Goal: Transaction & Acquisition: Download file/media

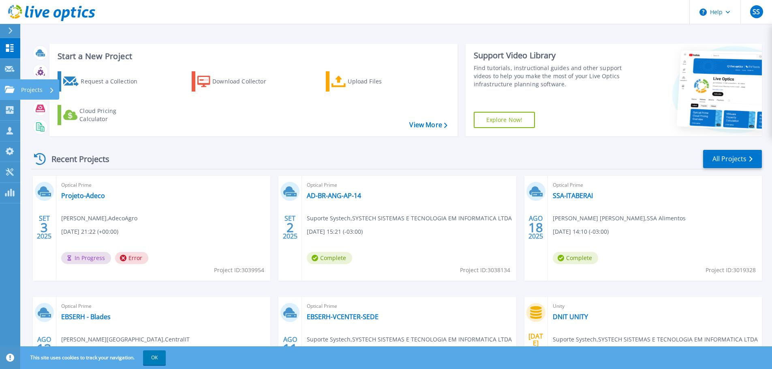
click at [10, 89] on icon at bounding box center [10, 89] width 10 height 7
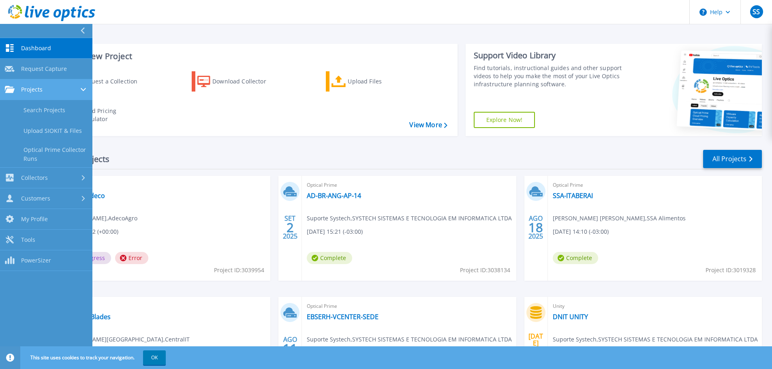
click at [54, 95] on link "Projects Projects" at bounding box center [46, 89] width 92 height 21
click at [43, 109] on link "Search Projects" at bounding box center [46, 110] width 92 height 21
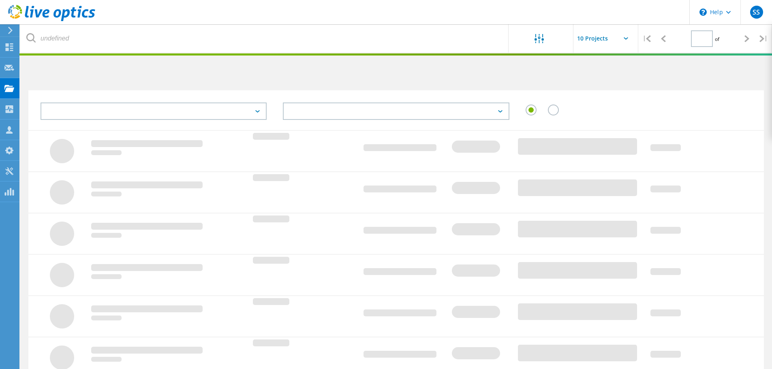
type input "1"
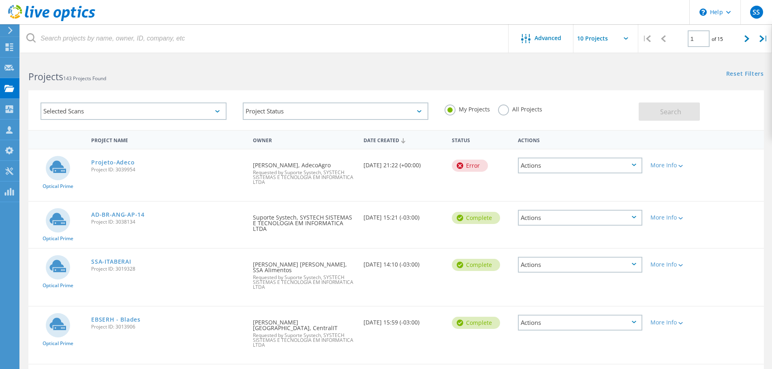
click at [148, 107] on div "Selected Scans" at bounding box center [134, 111] width 186 height 17
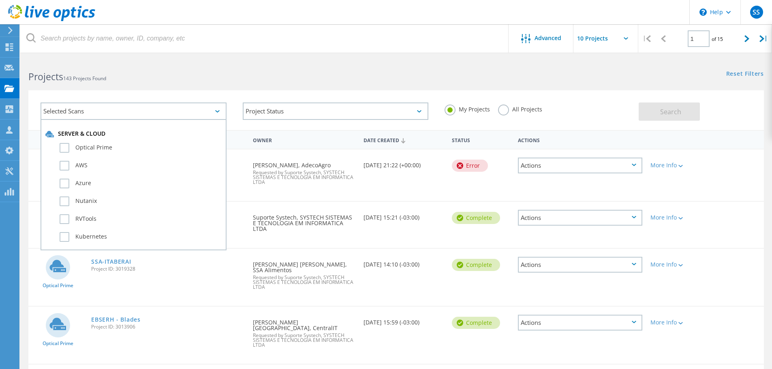
click at [148, 107] on div "Selected Scans" at bounding box center [134, 111] width 186 height 17
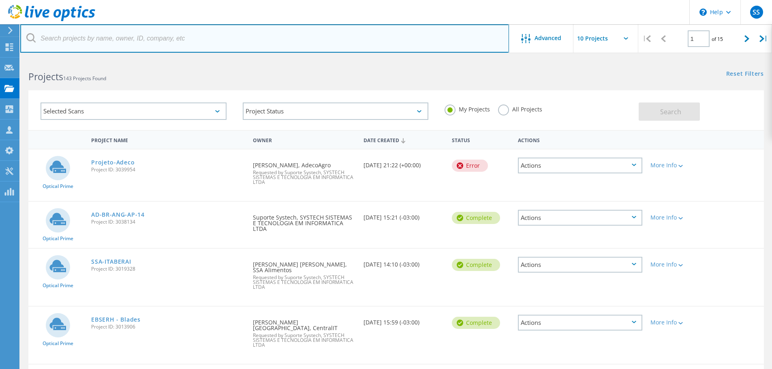
click at [115, 33] on input "text" at bounding box center [264, 38] width 489 height 28
type input "citex"
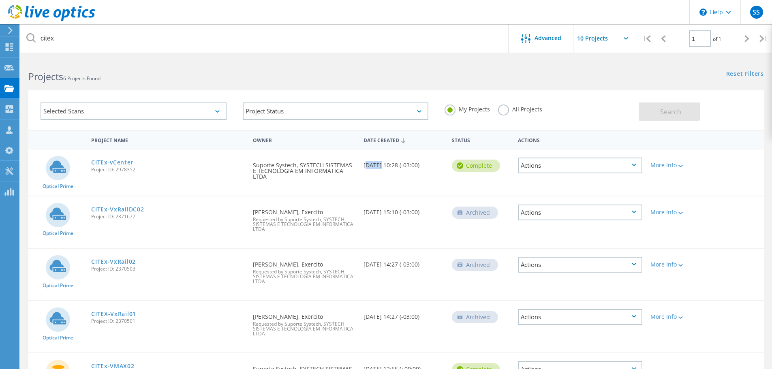
drag, startPoint x: 377, startPoint y: 165, endPoint x: 362, endPoint y: 165, distance: 15.4
click at [362, 165] on div "Date Created 07/16/2025, 10:28 (-03:00)" at bounding box center [403, 163] width 88 height 27
click at [634, 165] on icon at bounding box center [634, 165] width 4 height 2
click at [545, 148] on div "View Project" at bounding box center [580, 147] width 123 height 13
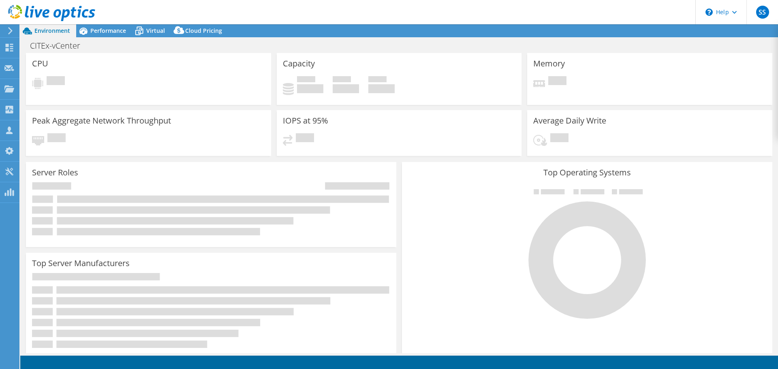
select select "USD"
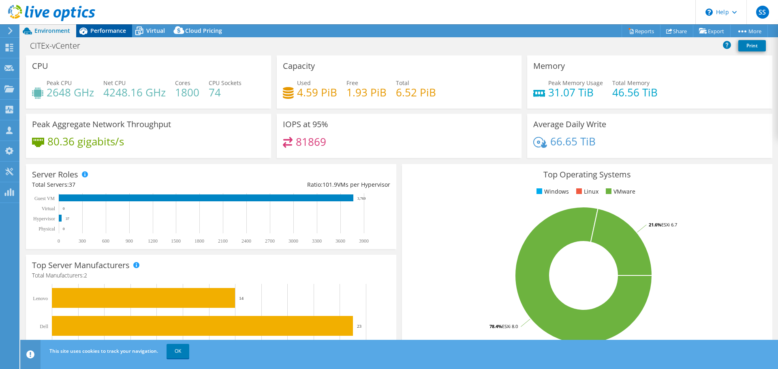
click at [117, 33] on span "Performance" at bounding box center [108, 31] width 36 height 8
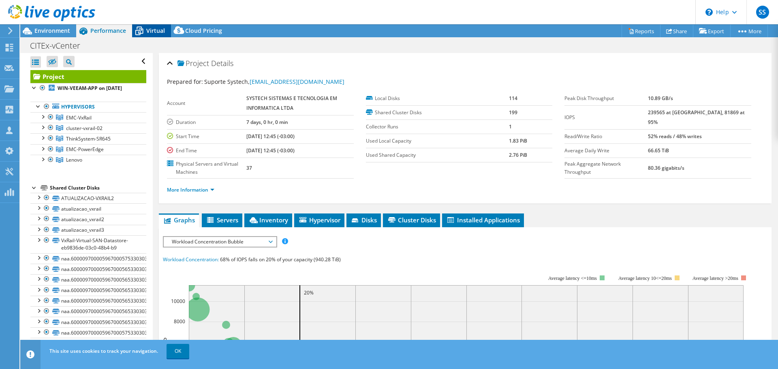
click at [154, 29] on span "Virtual" at bounding box center [155, 31] width 19 height 8
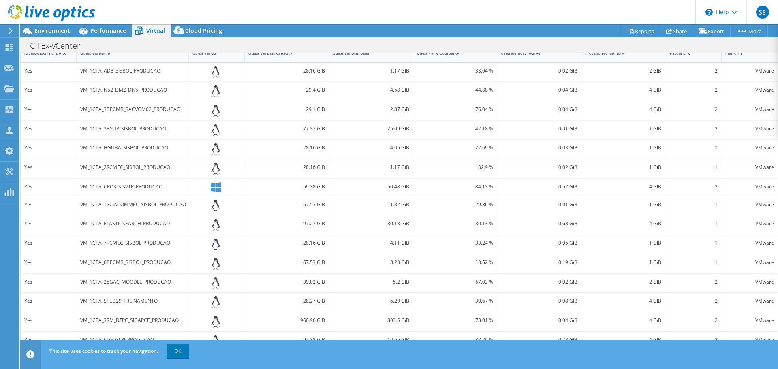
scroll to position [195, 0]
click at [174, 348] on link "OK" at bounding box center [178, 351] width 23 height 15
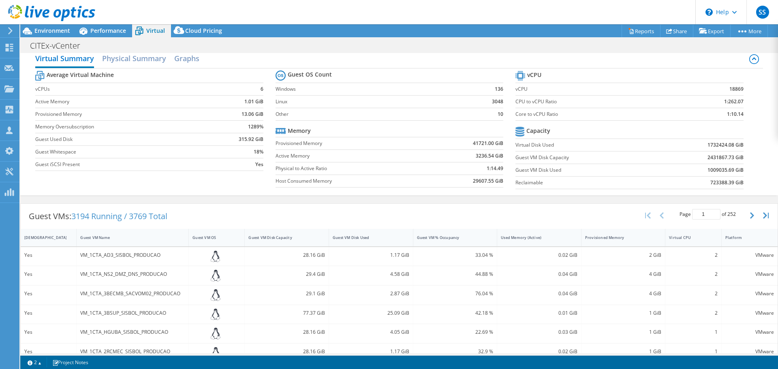
scroll to position [0, 0]
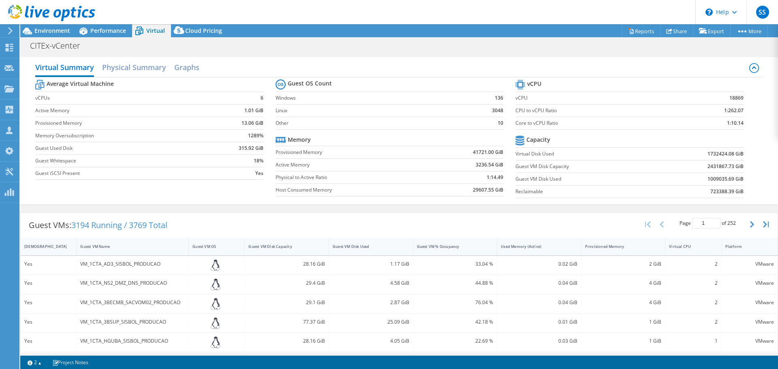
click at [367, 140] on tr "Memory" at bounding box center [390, 140] width 228 height 13
click at [187, 67] on h2 "Graphs" at bounding box center [186, 68] width 25 height 18
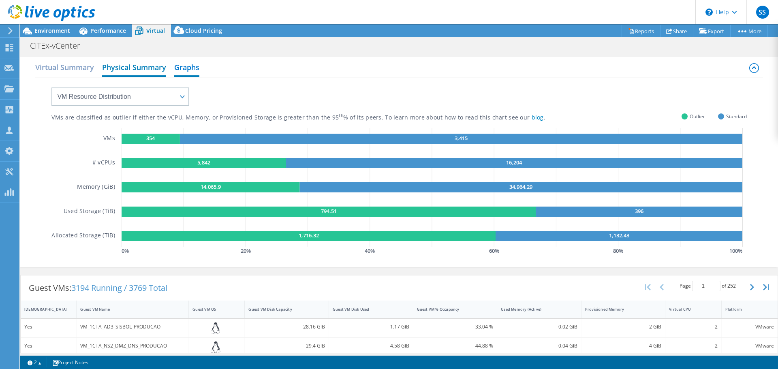
click at [118, 68] on h2 "Physical Summary" at bounding box center [134, 68] width 64 height 18
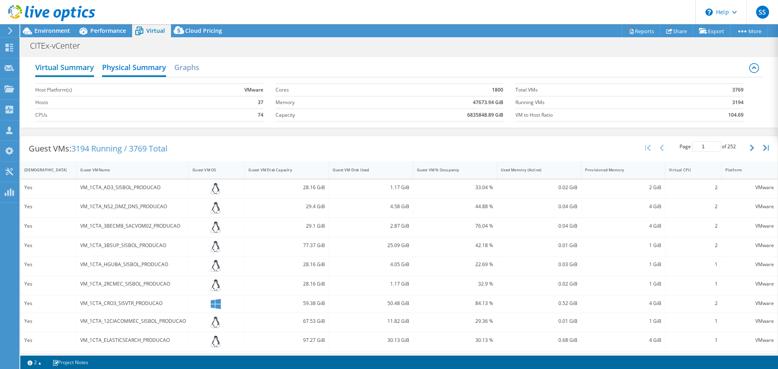
click at [75, 68] on h2 "Virtual Summary" at bounding box center [64, 68] width 59 height 18
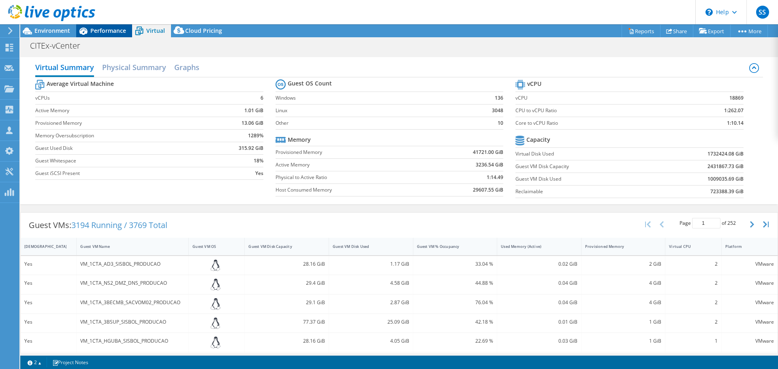
click at [108, 28] on span "Performance" at bounding box center [108, 31] width 36 height 8
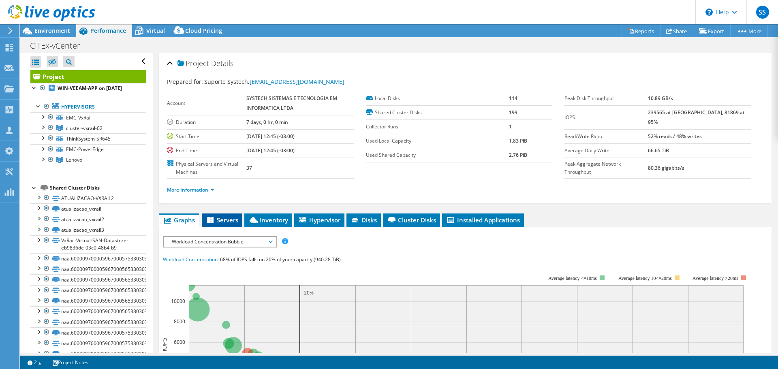
click at [214, 223] on icon at bounding box center [211, 220] width 8 height 7
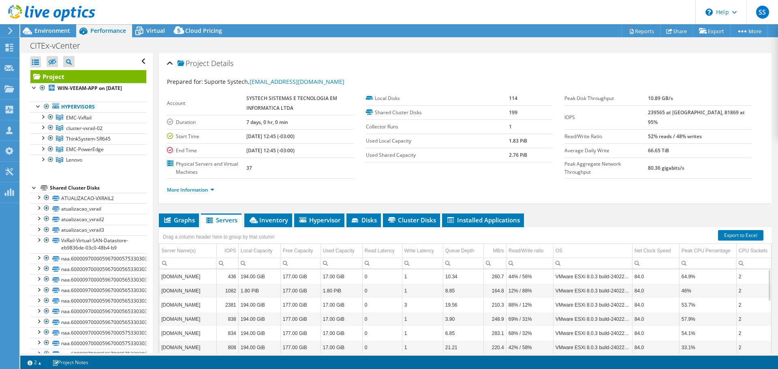
scroll to position [77, 0]
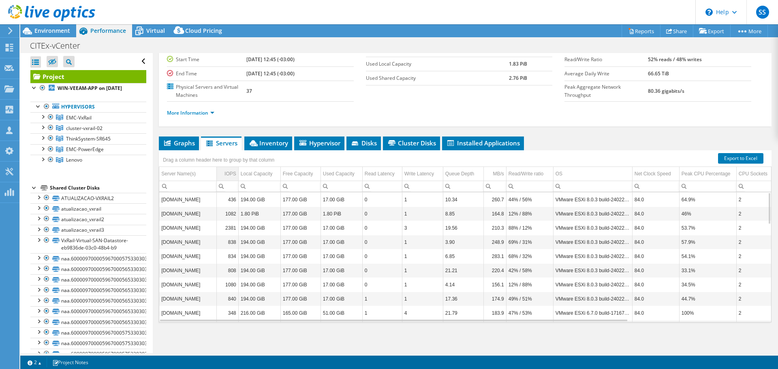
click at [231, 173] on div "IOPS" at bounding box center [231, 174] width 12 height 10
click at [231, 173] on div "IOPS" at bounding box center [231, 174] width 11 height 10
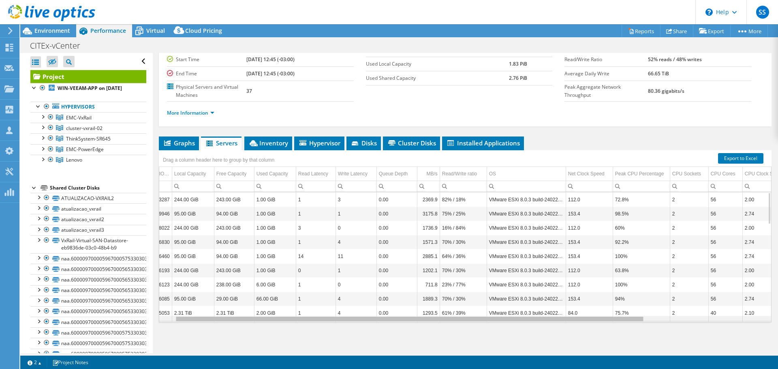
scroll to position [0, 0]
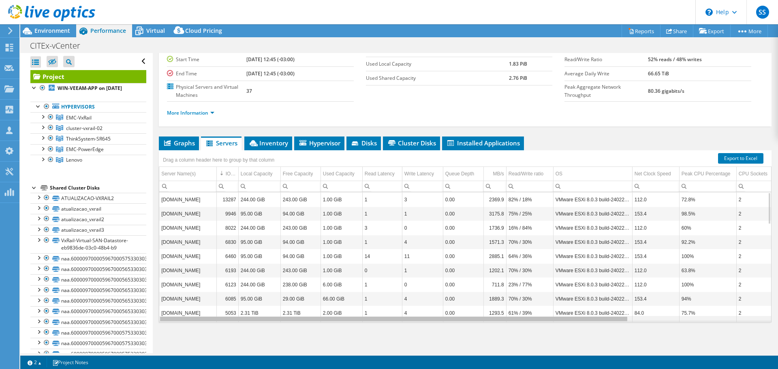
drag, startPoint x: 444, startPoint y: 321, endPoint x: 386, endPoint y: 307, distance: 60.0
click at [386, 307] on body "SS Channel Partner Suporte Systech [EMAIL_ADDRESS][DOMAIN_NAME] SYSTECH SISTEMA…" at bounding box center [389, 184] width 778 height 369
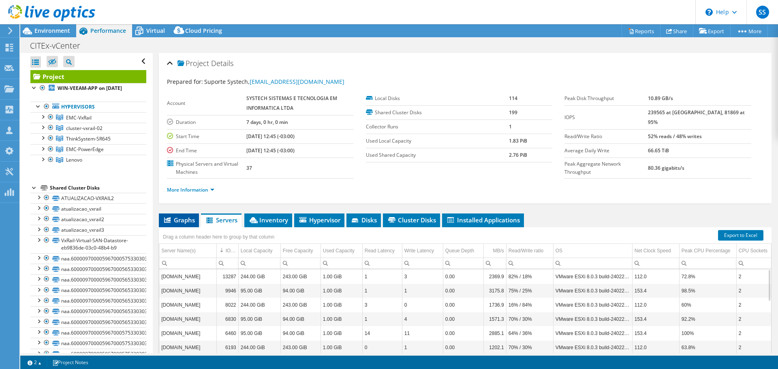
click at [183, 218] on span "Graphs" at bounding box center [179, 220] width 32 height 8
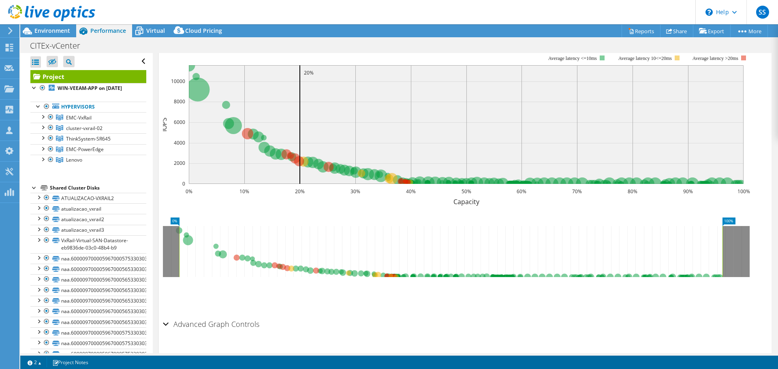
scroll to position [239, 0]
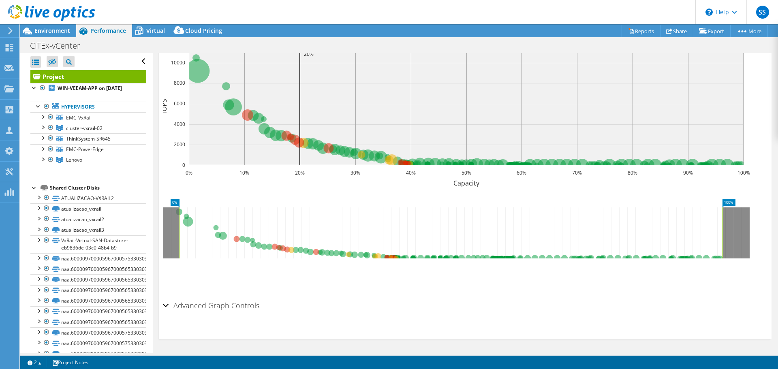
click at [166, 306] on div "Advanced Graph Controls" at bounding box center [465, 305] width 605 height 17
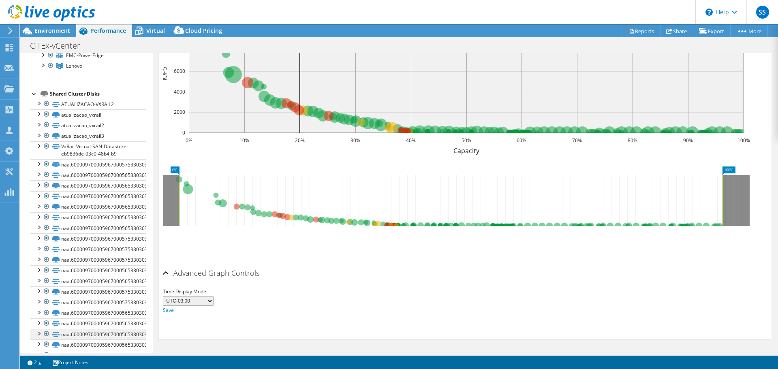
scroll to position [0, 0]
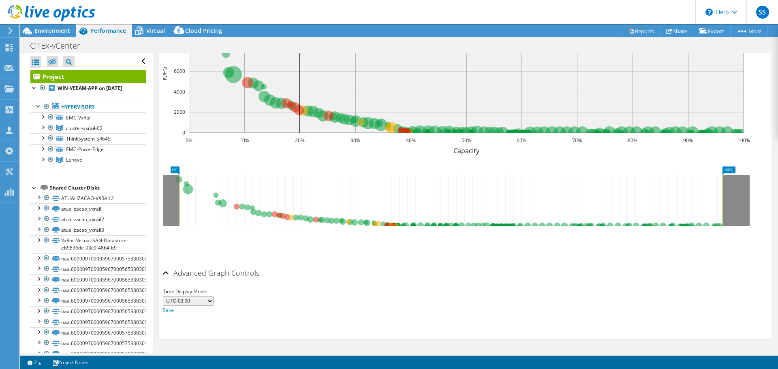
click at [186, 189] on icon at bounding box center [450, 200] width 543 height 51
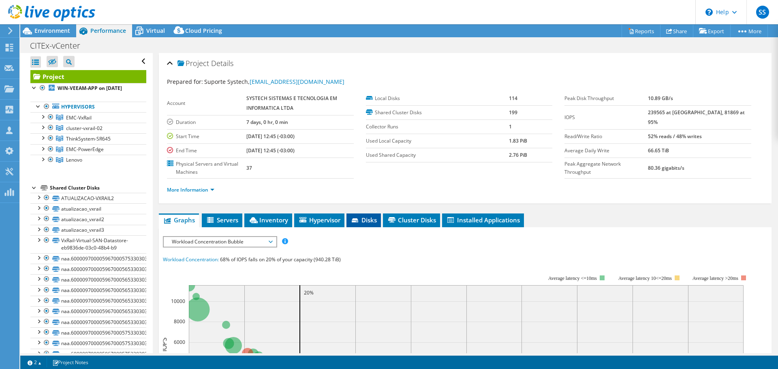
click at [365, 221] on span "Disks" at bounding box center [364, 220] width 26 height 8
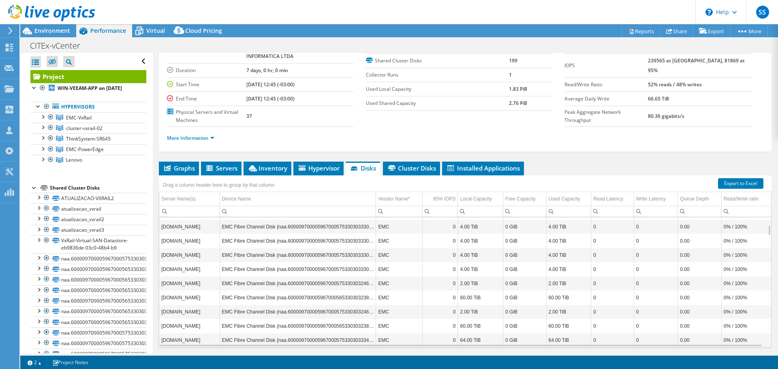
scroll to position [77, 0]
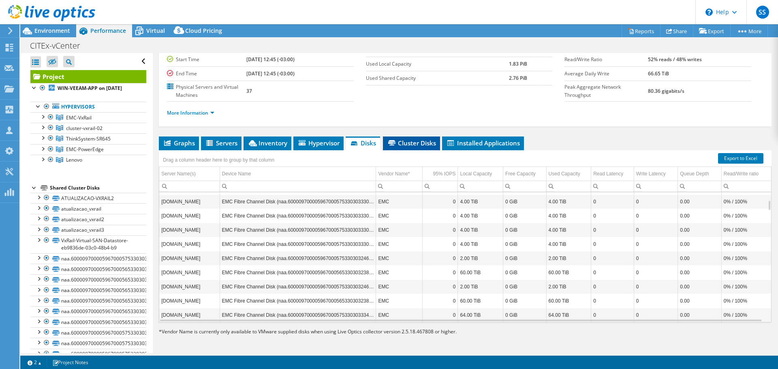
click at [422, 144] on span "Cluster Disks" at bounding box center [411, 143] width 49 height 8
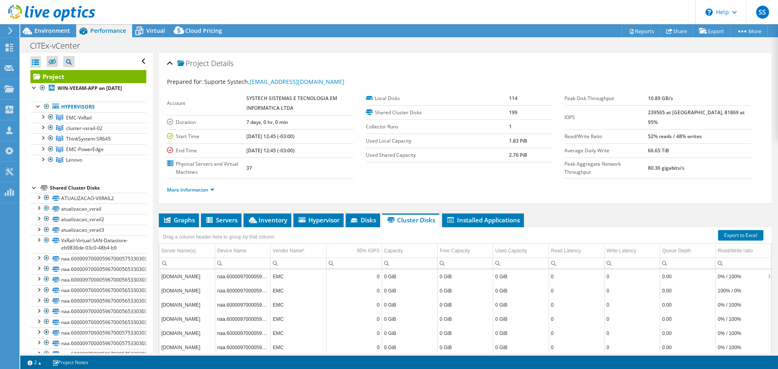
scroll to position [1216, 0]
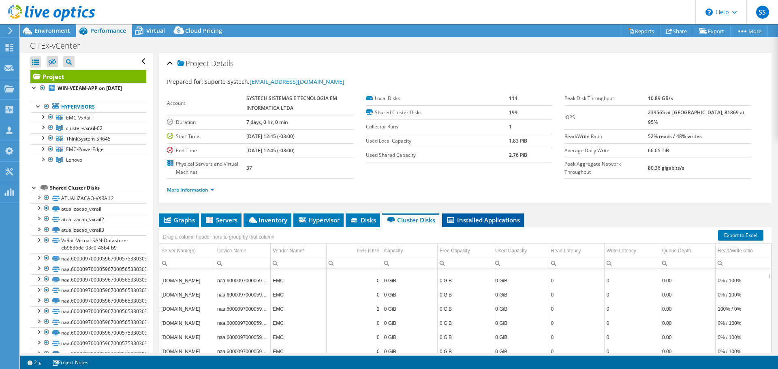
click at [466, 223] on span "Installed Applications" at bounding box center [483, 220] width 74 height 8
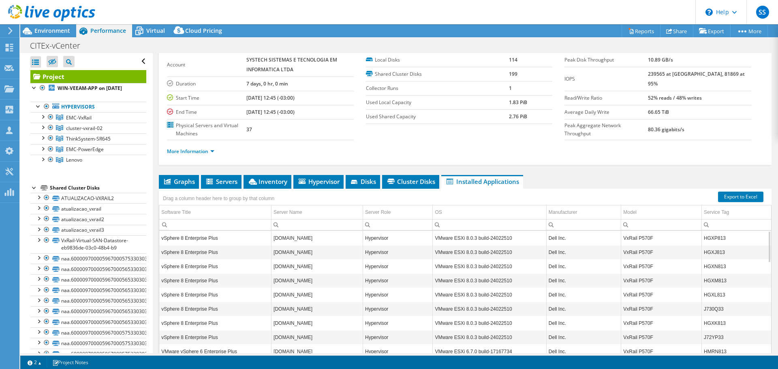
scroll to position [0, 0]
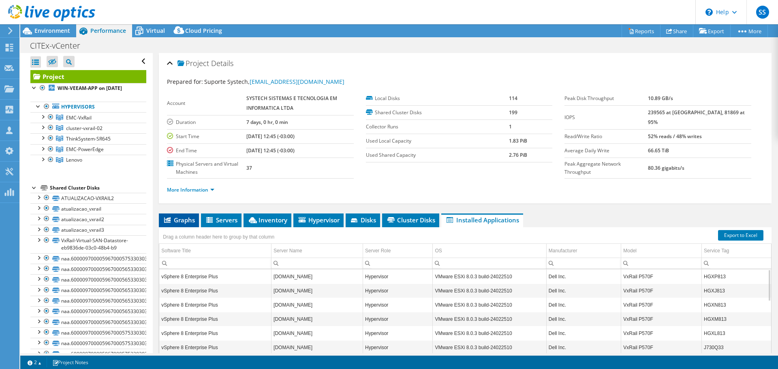
click at [183, 223] on span "Graphs" at bounding box center [179, 220] width 32 height 8
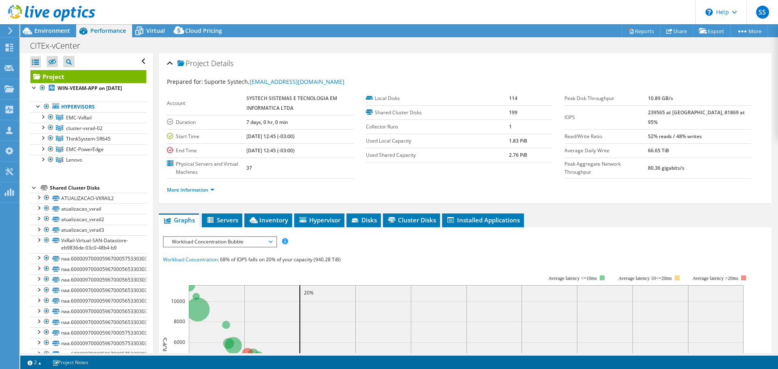
click at [271, 242] on span "Workload Concentration Bubble" at bounding box center [220, 242] width 104 height 10
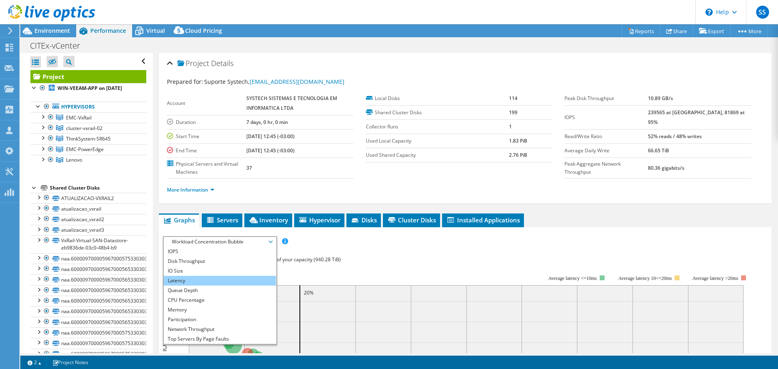
click at [193, 283] on li "Latency" at bounding box center [220, 281] width 112 height 10
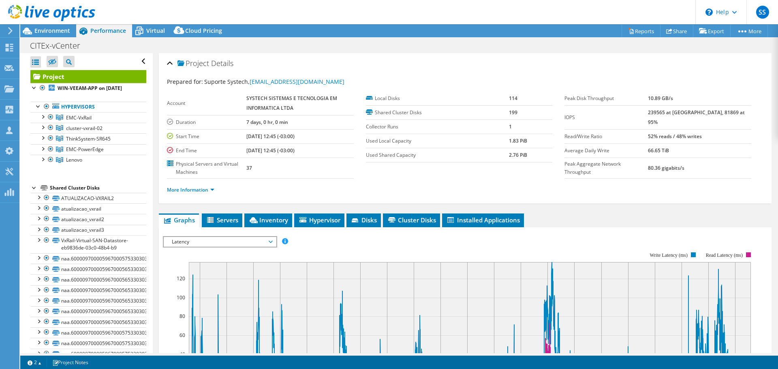
click at [270, 242] on span "Latency" at bounding box center [220, 242] width 104 height 10
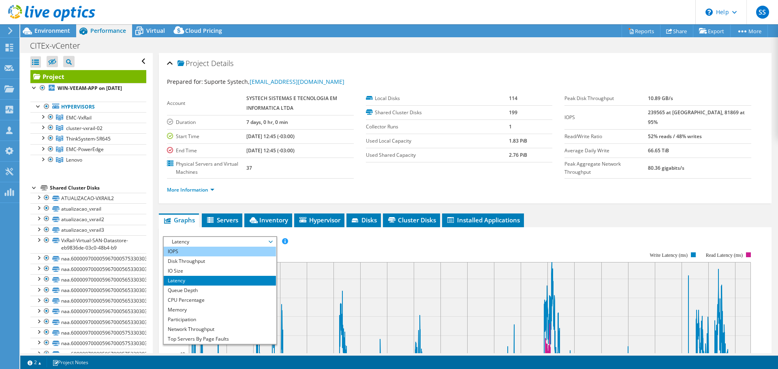
click at [188, 255] on li "IOPS" at bounding box center [220, 252] width 112 height 10
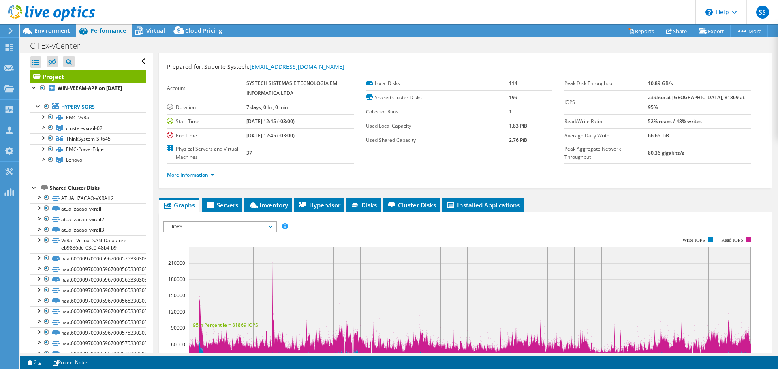
scroll to position [5, 0]
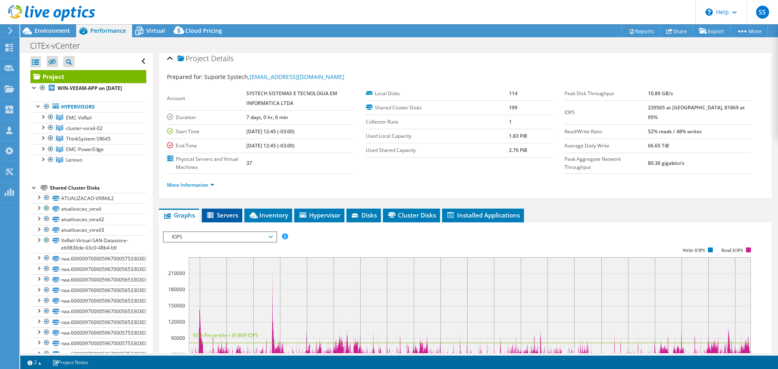
click at [228, 216] on span "Servers" at bounding box center [222, 215] width 32 height 8
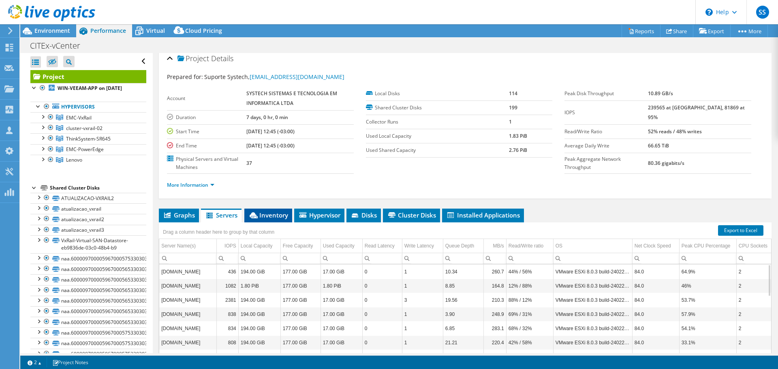
click at [267, 218] on span "Inventory" at bounding box center [268, 215] width 40 height 8
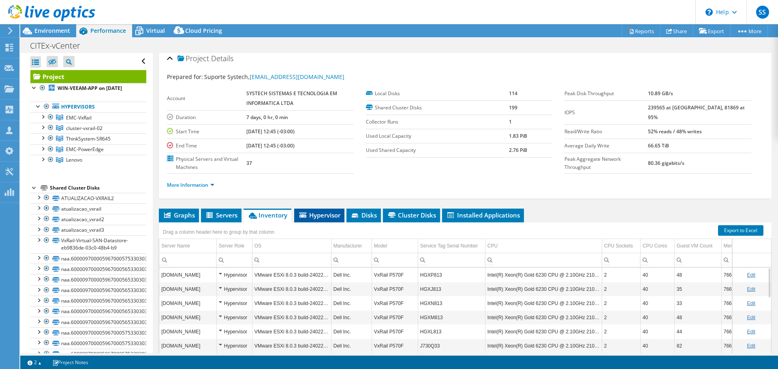
click at [318, 216] on span "Hypervisor" at bounding box center [319, 215] width 42 height 8
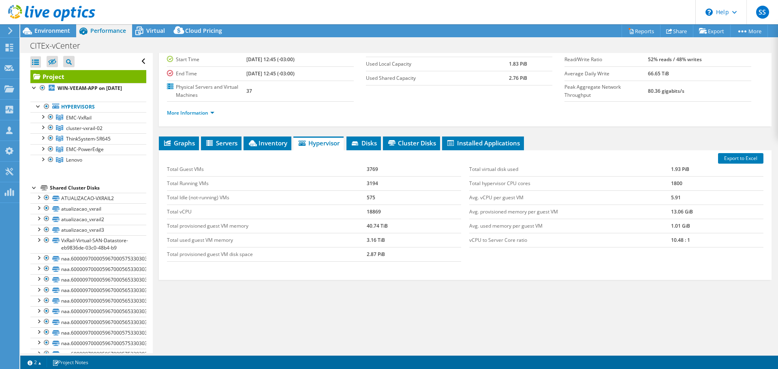
scroll to position [0, 0]
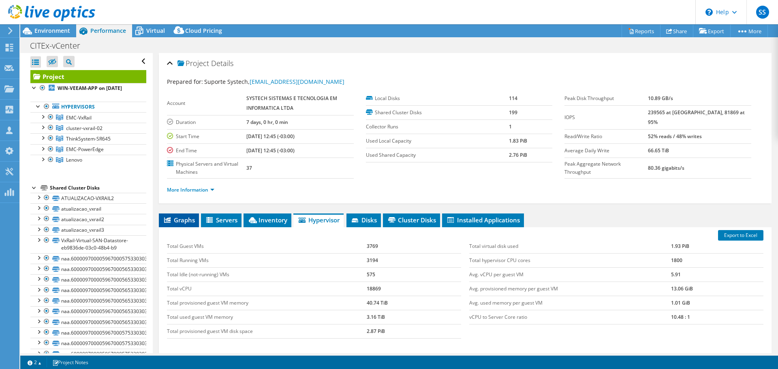
click at [181, 223] on span "Graphs" at bounding box center [179, 220] width 32 height 8
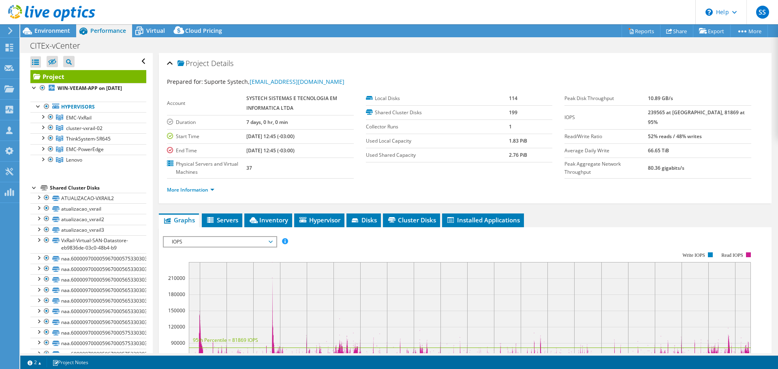
click at [198, 62] on span "Project" at bounding box center [194, 64] width 32 height 8
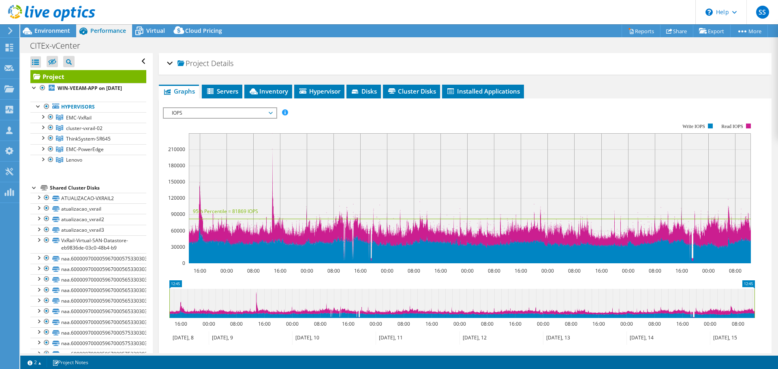
click at [198, 62] on span "Project" at bounding box center [194, 64] width 32 height 8
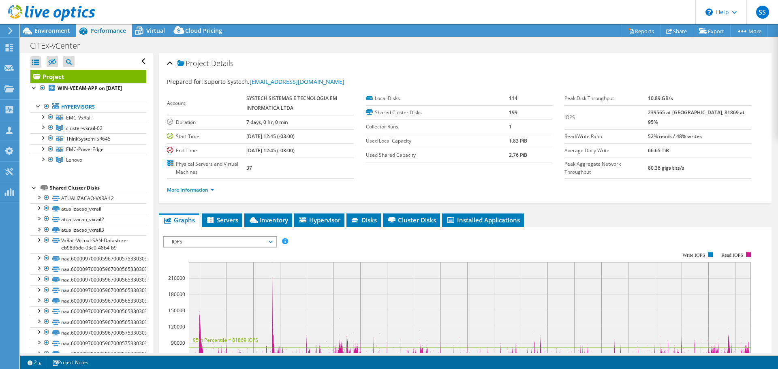
click at [198, 62] on span "Project" at bounding box center [194, 64] width 32 height 8
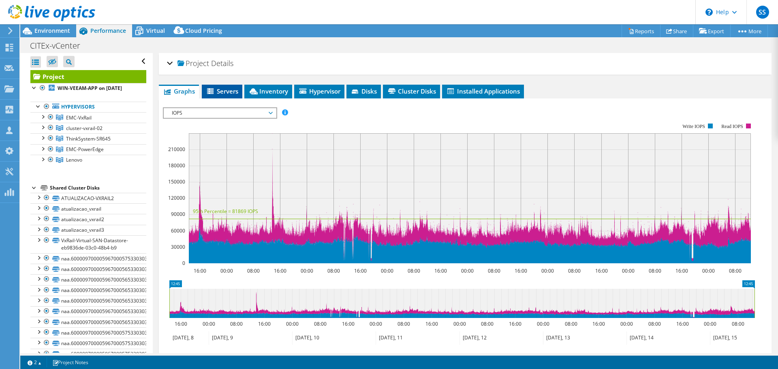
click at [227, 92] on span "Servers" at bounding box center [222, 91] width 32 height 8
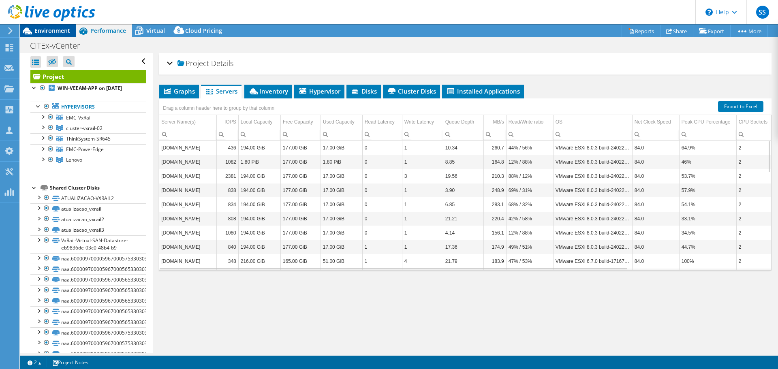
click at [64, 29] on span "Environment" at bounding box center [52, 31] width 36 height 8
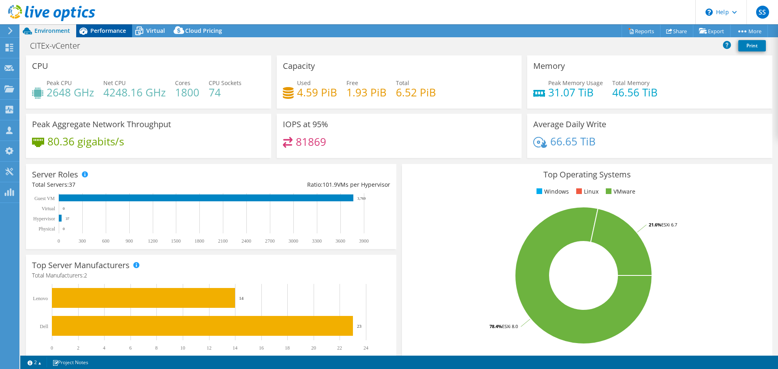
click at [98, 30] on span "Performance" at bounding box center [108, 31] width 36 height 8
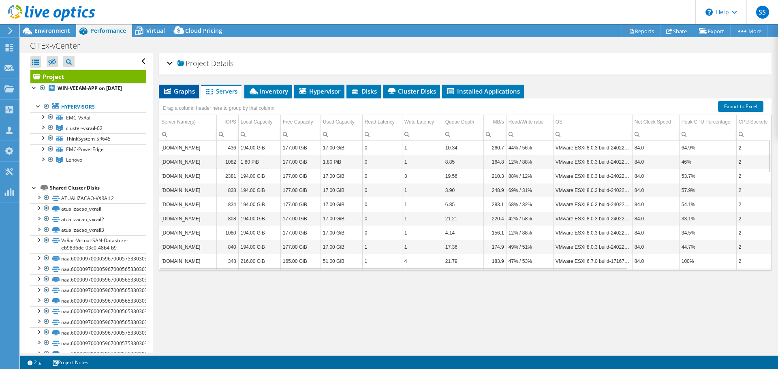
click at [185, 95] on span "Graphs" at bounding box center [179, 91] width 32 height 8
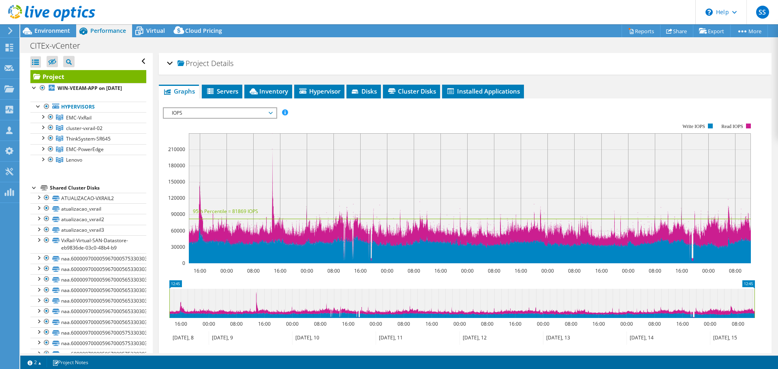
click at [186, 108] on span "IOPS" at bounding box center [220, 113] width 104 height 10
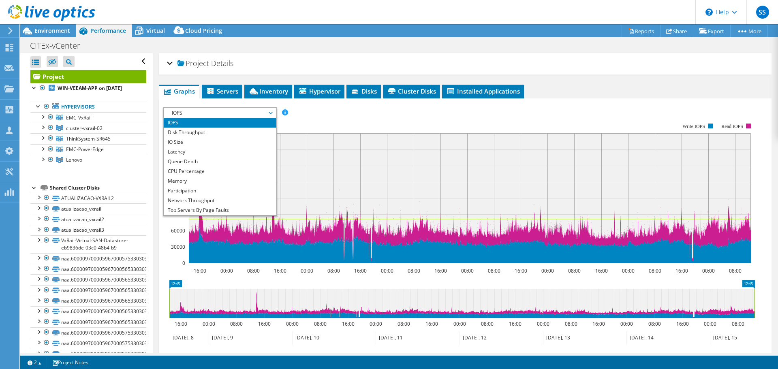
click at [331, 107] on div "IOPS Disk Throughput IO Size Latency Queue Depth CPU Percentage Memory Page Fau…" at bounding box center [465, 112] width 605 height 11
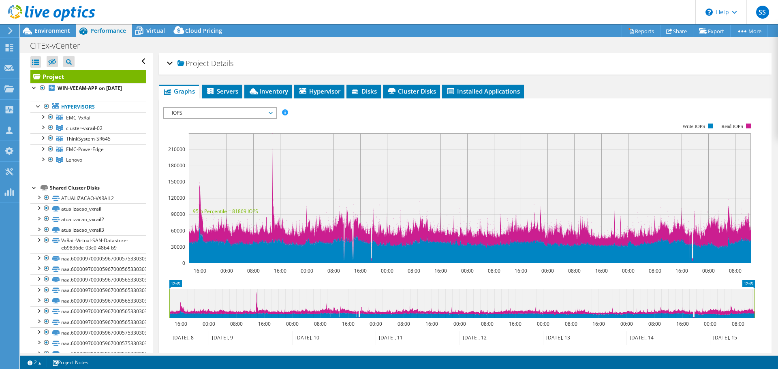
click at [210, 117] on span "IOPS" at bounding box center [220, 113] width 104 height 10
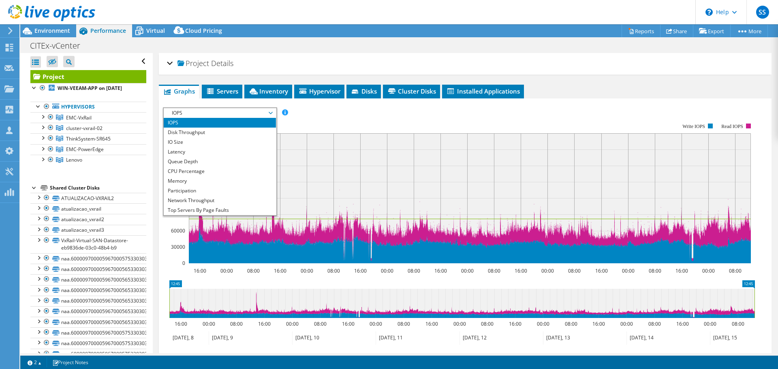
click at [381, 114] on rect at bounding box center [459, 193] width 592 height 162
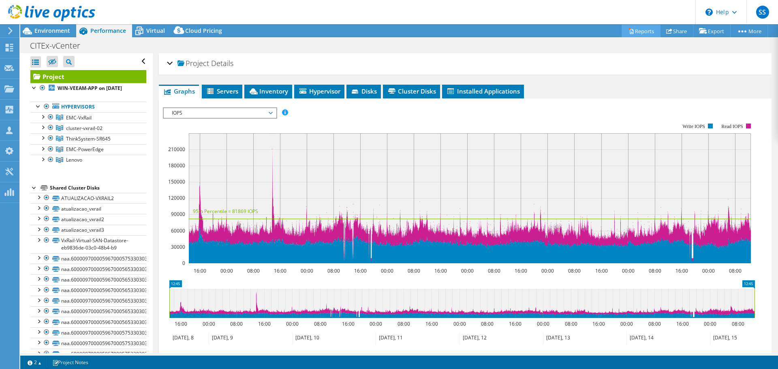
click at [644, 30] on link "Reports" at bounding box center [641, 31] width 39 height 13
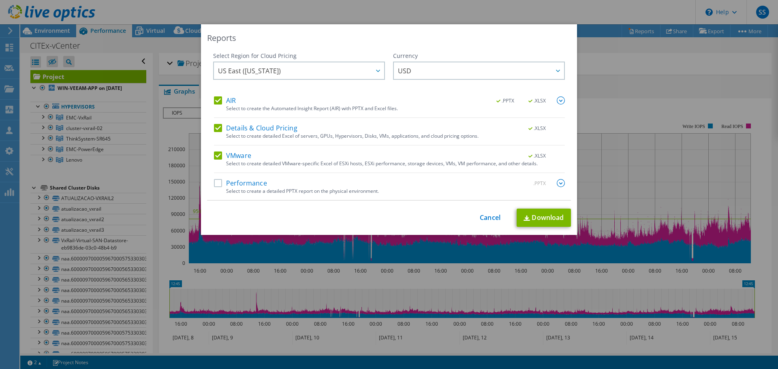
click at [215, 184] on label "Performance" at bounding box center [240, 183] width 53 height 8
click at [0, 0] on input "Performance" at bounding box center [0, 0] width 0 height 0
click at [215, 184] on label "Performance" at bounding box center [240, 183] width 53 height 8
click at [0, 0] on input "Performance" at bounding box center [0, 0] width 0 height 0
click at [215, 184] on label "Performance" at bounding box center [240, 183] width 53 height 8
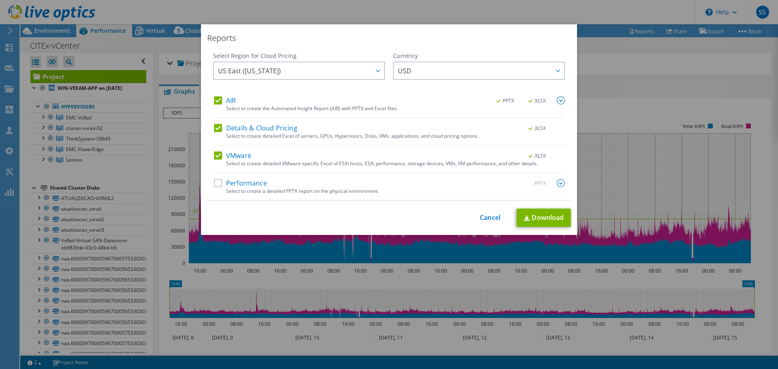
click at [0, 0] on input "Performance" at bounding box center [0, 0] width 0 height 0
click at [541, 219] on link "Download" at bounding box center [544, 218] width 54 height 18
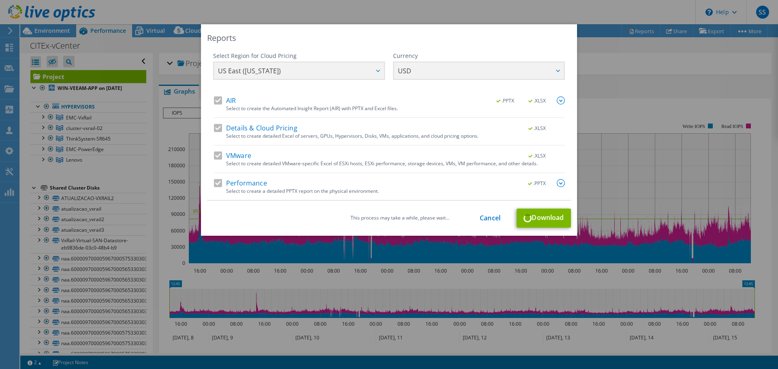
click at [528, 218] on div "This process may take a while, please wait... Cancel Download" at bounding box center [389, 218] width 364 height 19
click at [531, 218] on div "This process may take a while, please wait... Cancel Download" at bounding box center [389, 218] width 364 height 19
click at [483, 216] on link "Cancel" at bounding box center [490, 218] width 21 height 8
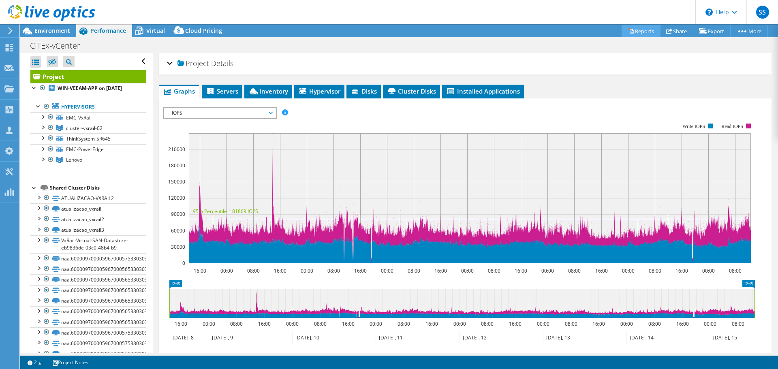
click at [640, 32] on link "Reports" at bounding box center [641, 31] width 39 height 13
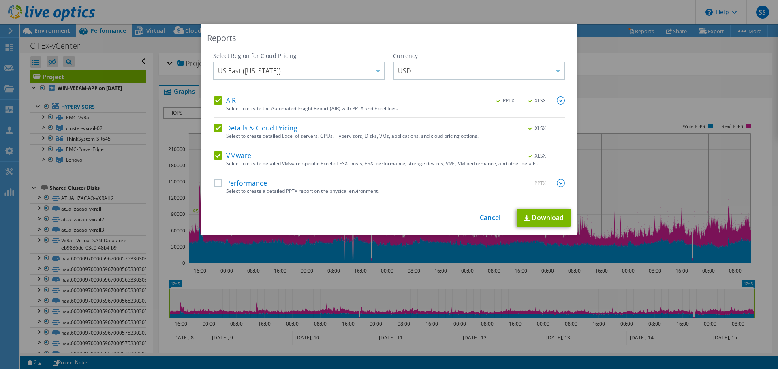
click at [215, 185] on label "Performance" at bounding box center [240, 183] width 53 height 8
click at [0, 0] on input "Performance" at bounding box center [0, 0] width 0 height 0
click at [545, 219] on link "Download" at bounding box center [544, 218] width 54 height 18
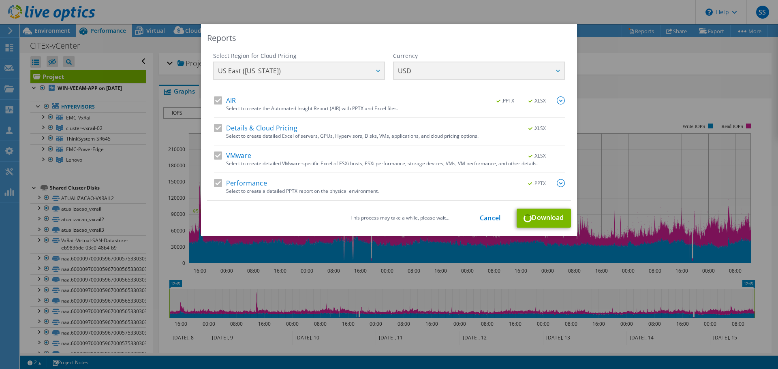
click at [480, 216] on link "Cancel" at bounding box center [490, 218] width 21 height 8
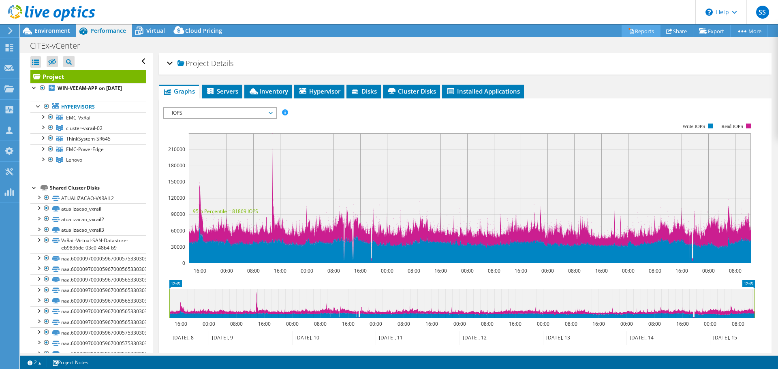
click at [644, 27] on link "Reports" at bounding box center [641, 31] width 39 height 13
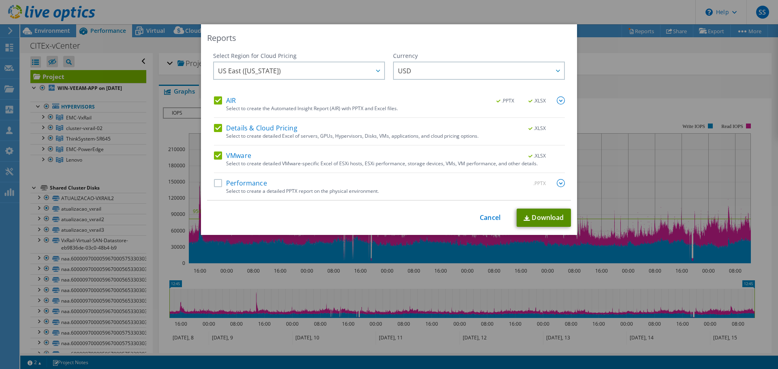
click at [542, 220] on link "Download" at bounding box center [544, 218] width 54 height 18
